Goal: Information Seeking & Learning: Learn about a topic

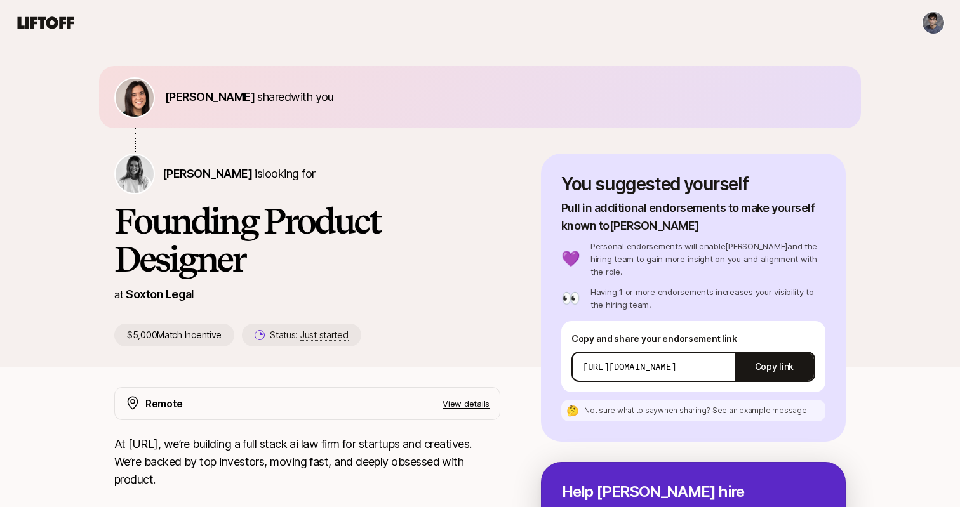
click at [55, 332] on div "Eleanor Morgan shared with you Logan Brown is looking for Founding Product Desi…" at bounding box center [480, 206] width 960 height 321
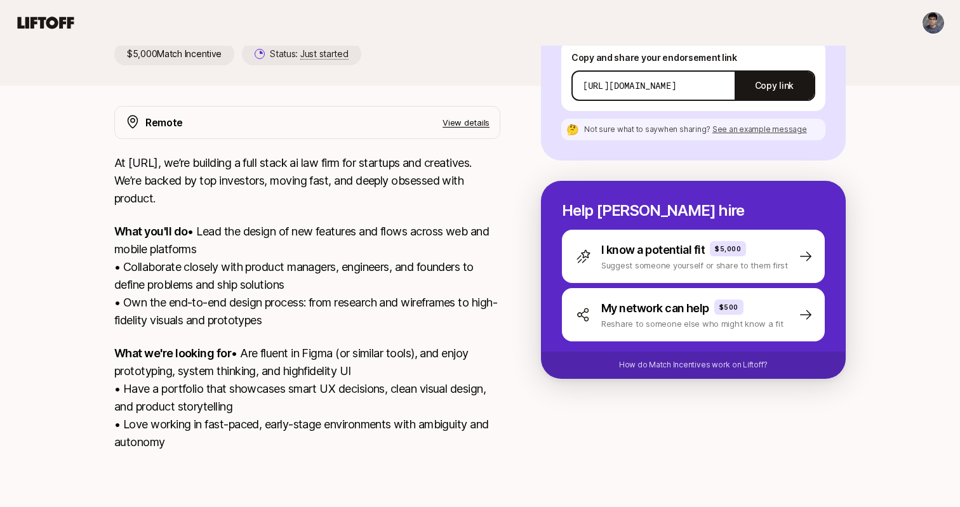
scroll to position [317, 0]
click at [62, 352] on div "Eleanor Morgan shared with you Logan Brown is looking for Founding Product Desi…" at bounding box center [480, 131] width 960 height 732
click at [389, 173] on div "At Soxton.Ai, we’re building a full stack ai law firm for startups and creative…" at bounding box center [307, 310] width 386 height 312
click at [389, 174] on div "At Soxton.Ai, we’re building a full stack ai law firm for startups and creative…" at bounding box center [307, 310] width 386 height 312
click at [278, 174] on div "At Soxton.Ai, we’re building a full stack ai law firm for startups and creative…" at bounding box center [307, 310] width 386 height 312
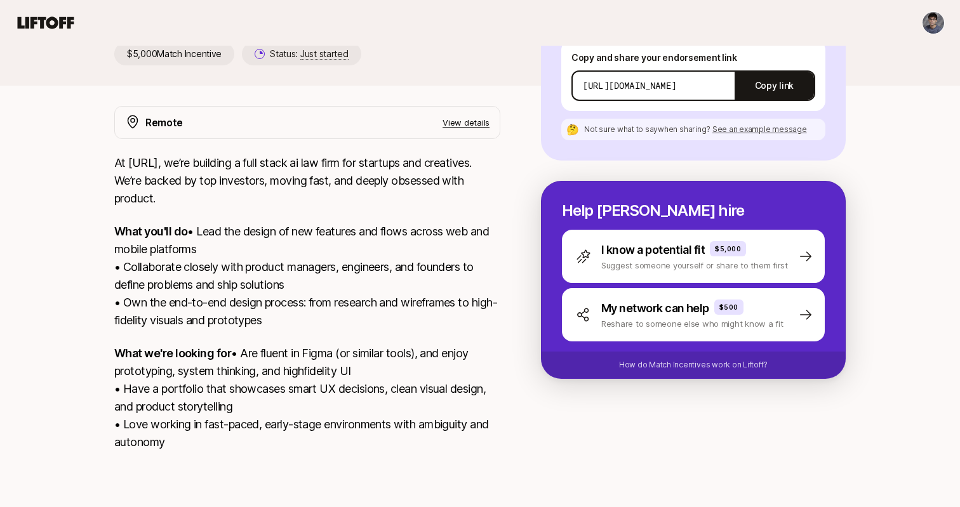
click at [50, 150] on div "Eleanor Morgan shared with you Logan Brown is looking for Founding Product Desi…" at bounding box center [480, 131] width 960 height 732
click at [65, 149] on div "Eleanor Morgan shared with you Logan Brown is looking for Founding Product Desi…" at bounding box center [480, 131] width 960 height 732
click at [463, 116] on p "View details" at bounding box center [465, 122] width 47 height 13
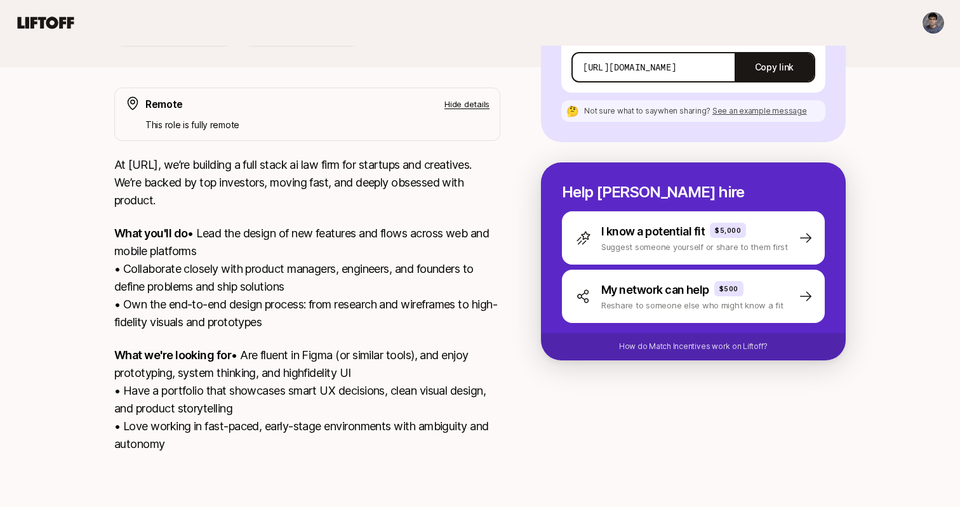
click at [240, 201] on p "At [URL], we’re building a full stack ai law firm for startups and creatives. W…" at bounding box center [307, 182] width 386 height 53
click at [449, 100] on p "Hide details" at bounding box center [466, 104] width 45 height 13
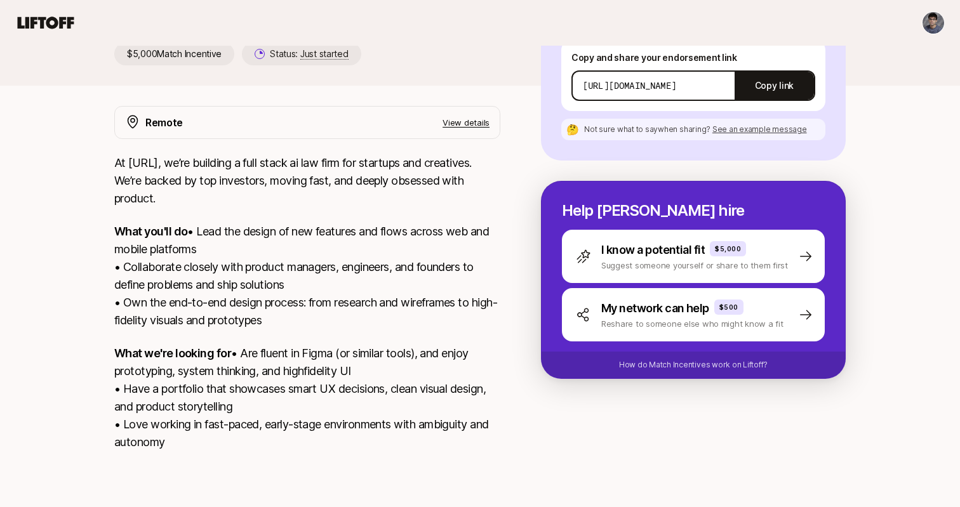
click at [46, 171] on div "Eleanor Morgan shared with you Logan Brown is looking for Founding Product Desi…" at bounding box center [480, 131] width 960 height 732
click at [65, 154] on div "Eleanor Morgan shared with you Logan Brown is looking for Founding Product Desi…" at bounding box center [480, 131] width 960 height 732
click at [475, 180] on p "At [URL], we’re building a full stack ai law firm for startups and creatives. W…" at bounding box center [307, 180] width 386 height 53
click at [379, 185] on p "At [URL], we’re building a full stack ai law firm for startups and creatives. W…" at bounding box center [307, 180] width 386 height 53
click at [68, 214] on div "Eleanor Morgan shared with you Logan Brown is looking for Founding Product Desi…" at bounding box center [480, 131] width 960 height 732
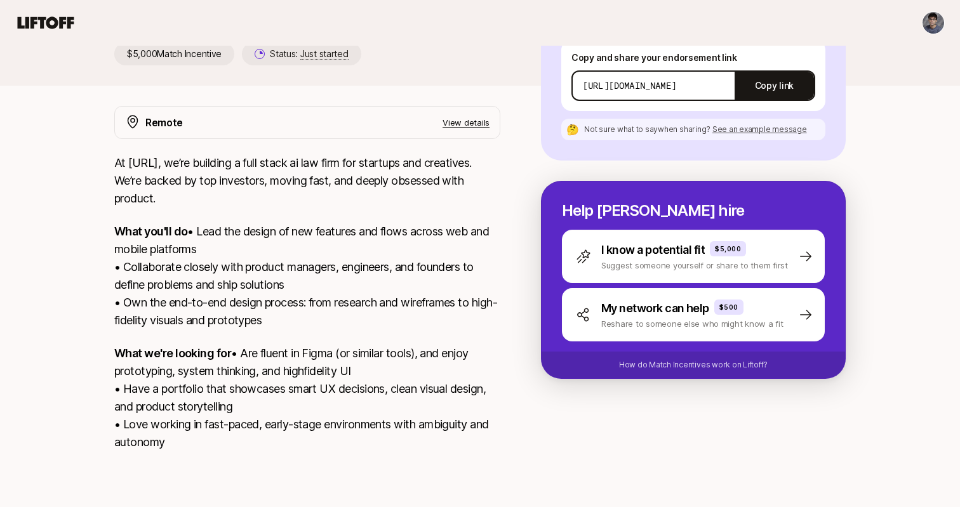
click at [64, 239] on div "Eleanor Morgan shared with you Logan Brown is looking for Founding Product Desi…" at bounding box center [480, 131] width 960 height 732
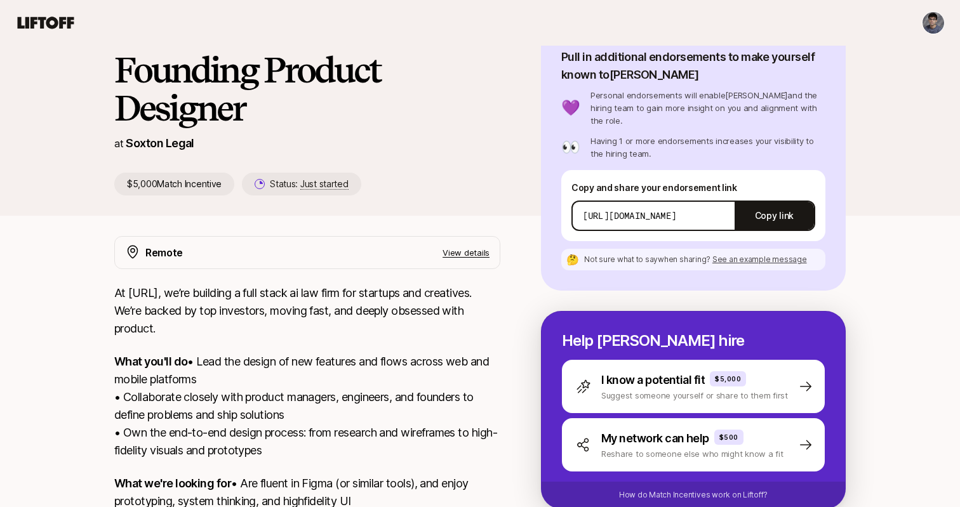
scroll to position [0, 0]
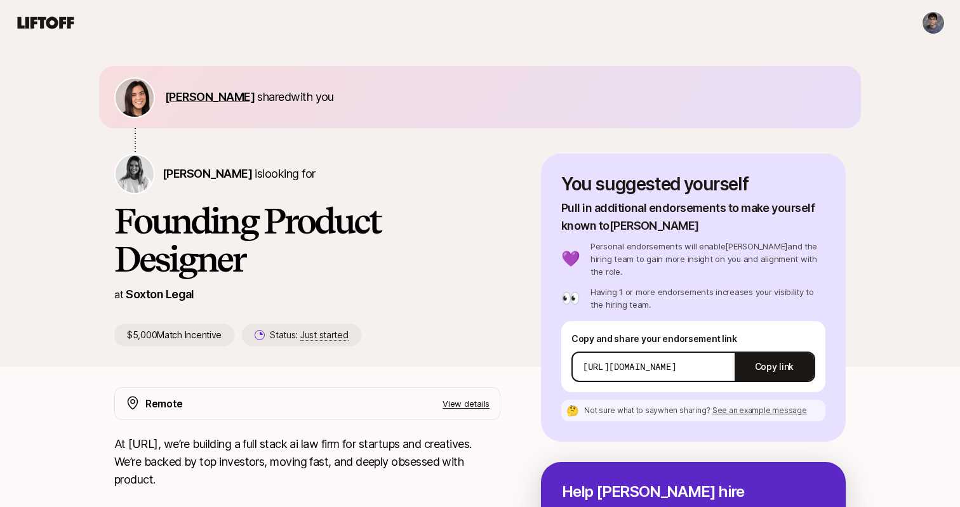
click at [200, 92] on span "[PERSON_NAME]" at bounding box center [209, 96] width 89 height 13
